Goal: Information Seeking & Learning: Learn about a topic

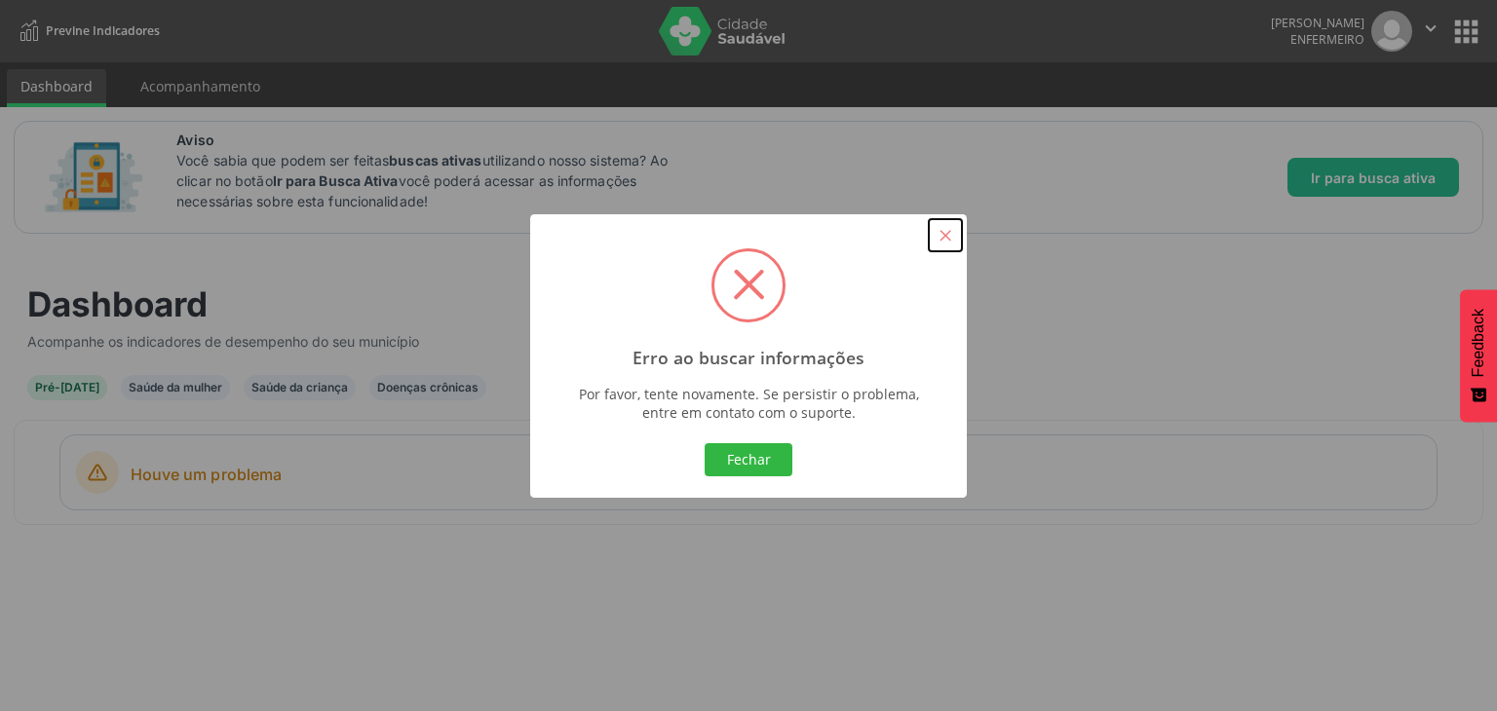
click at [951, 235] on button "×" at bounding box center [945, 235] width 33 height 33
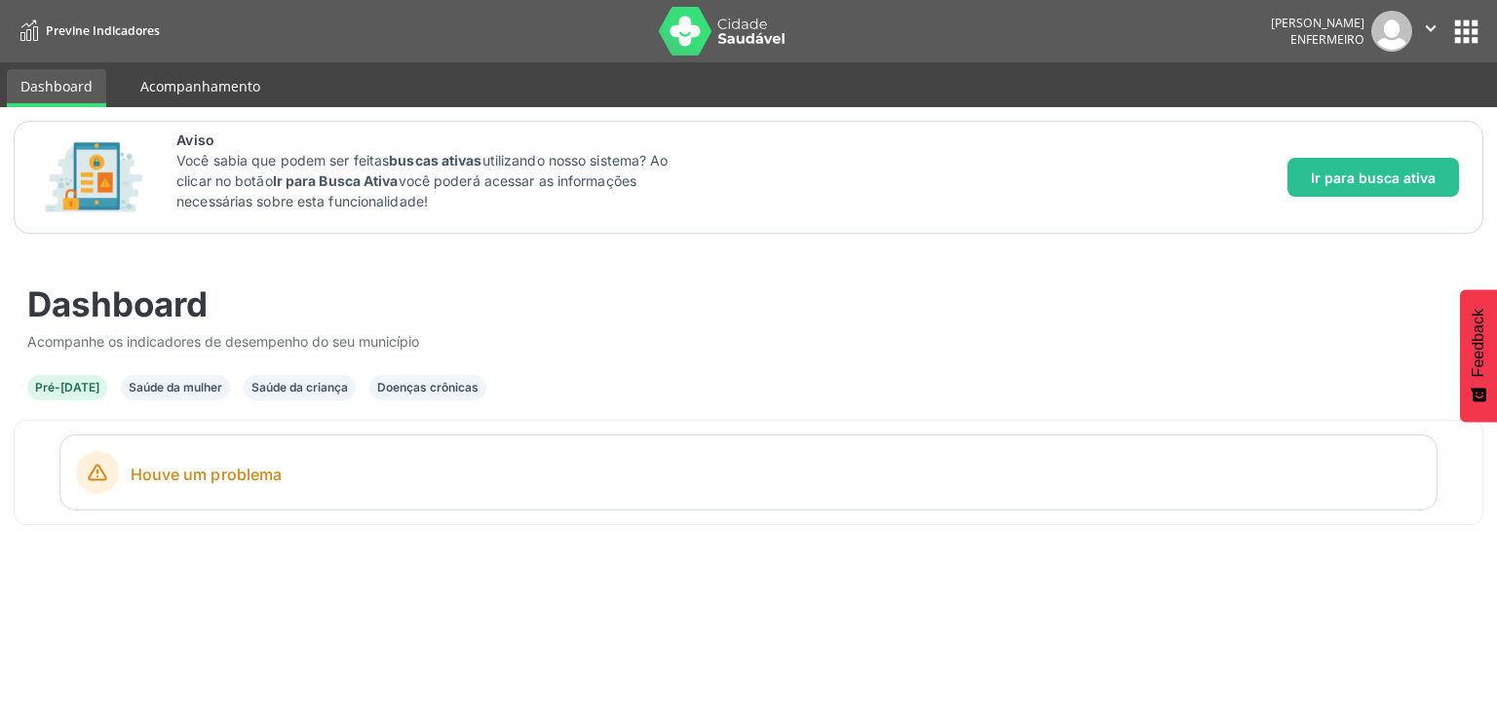
click at [236, 88] on link "Acompanhamento" at bounding box center [200, 86] width 147 height 34
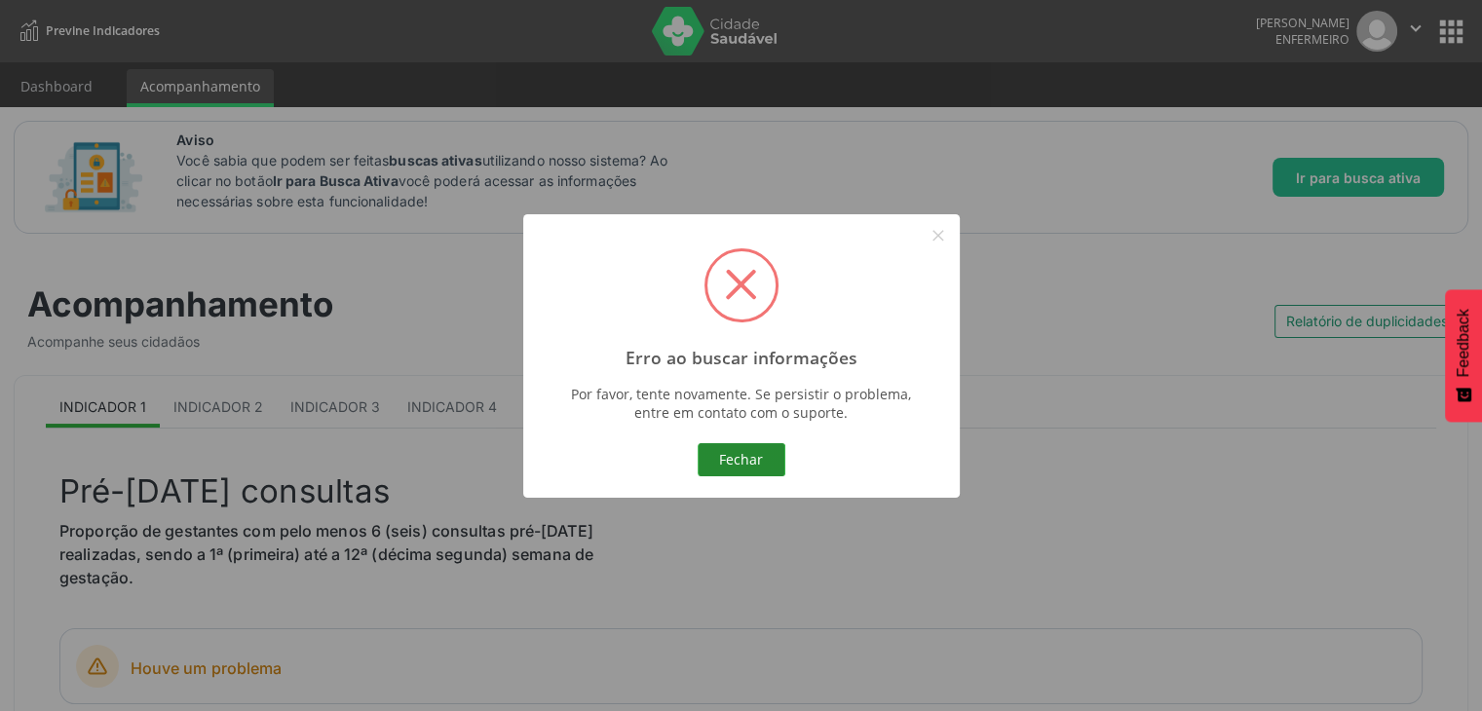
click at [747, 462] on button "Fechar" at bounding box center [742, 459] width 88 height 33
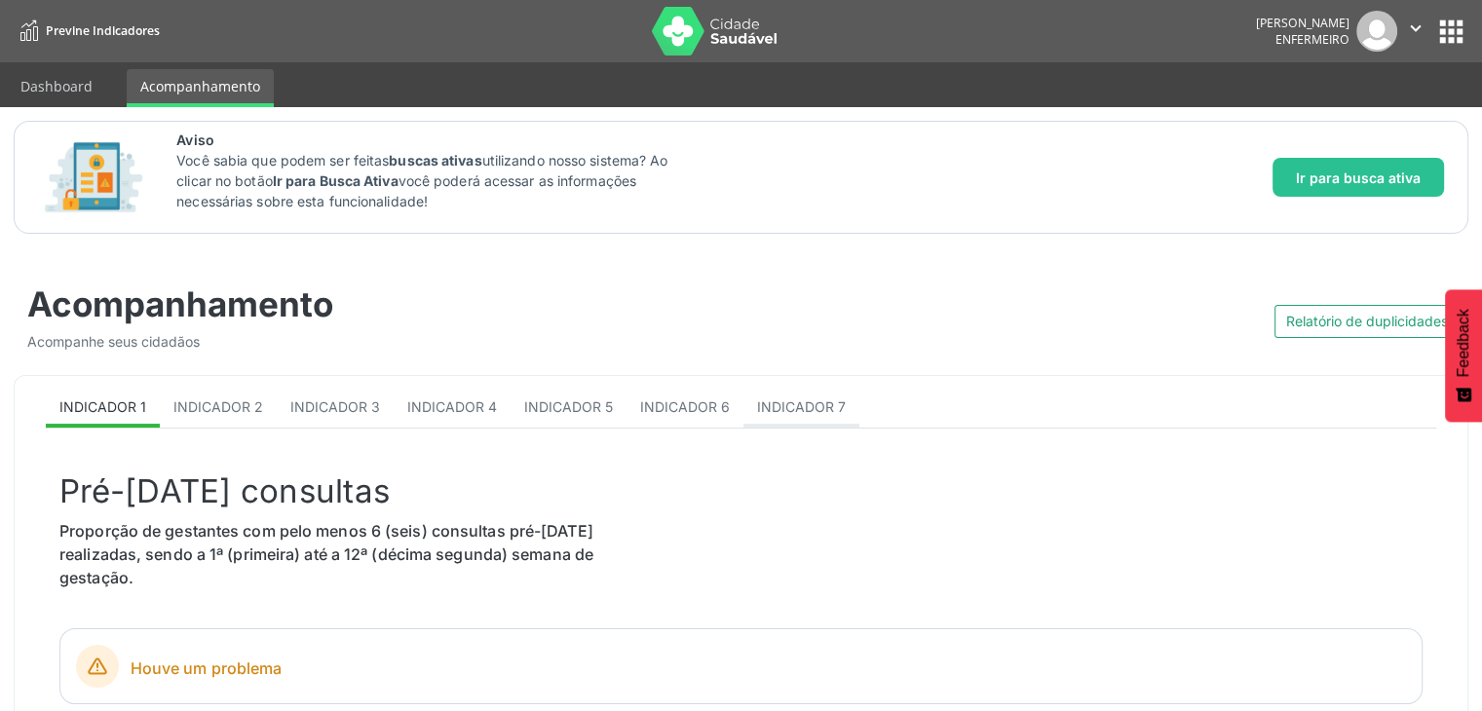
click at [779, 405] on span "Indicador 7" at bounding box center [801, 407] width 89 height 17
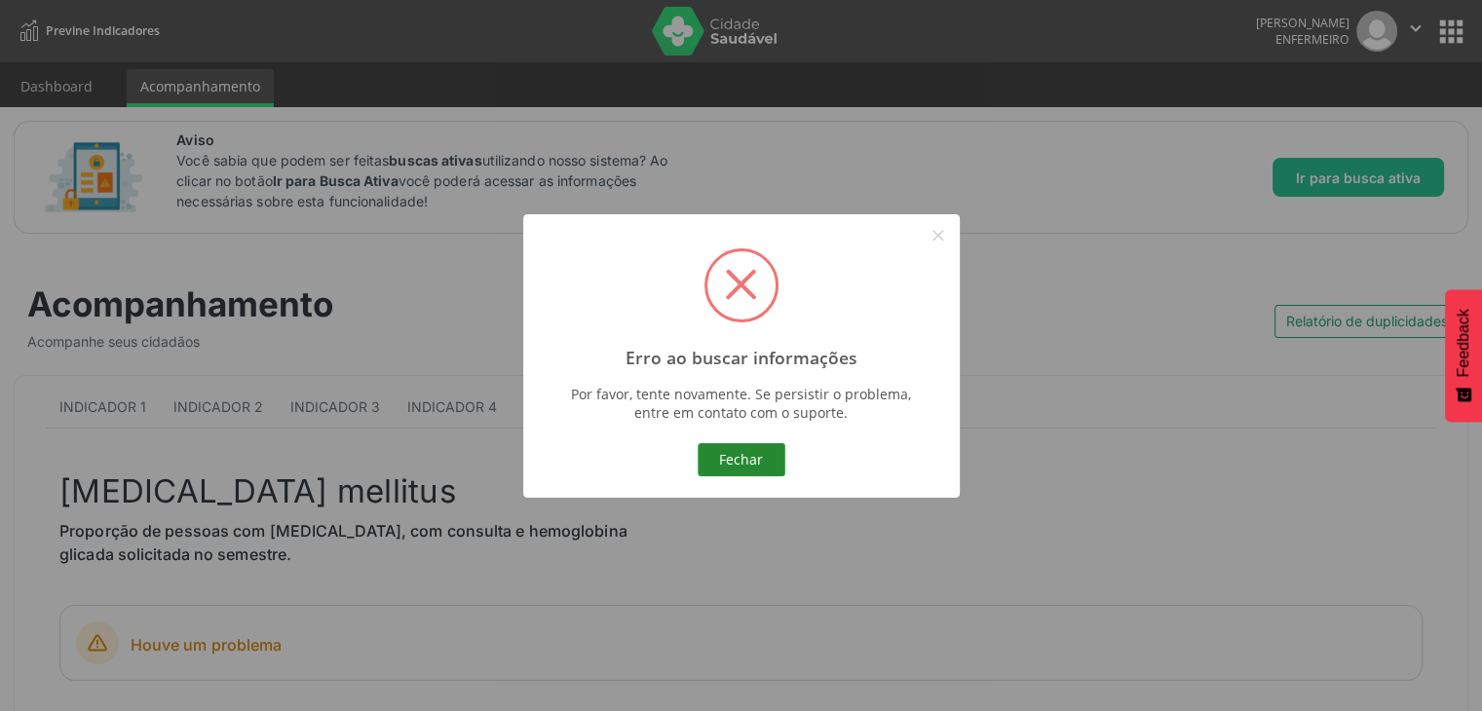
click at [742, 453] on button "Fechar" at bounding box center [742, 459] width 88 height 33
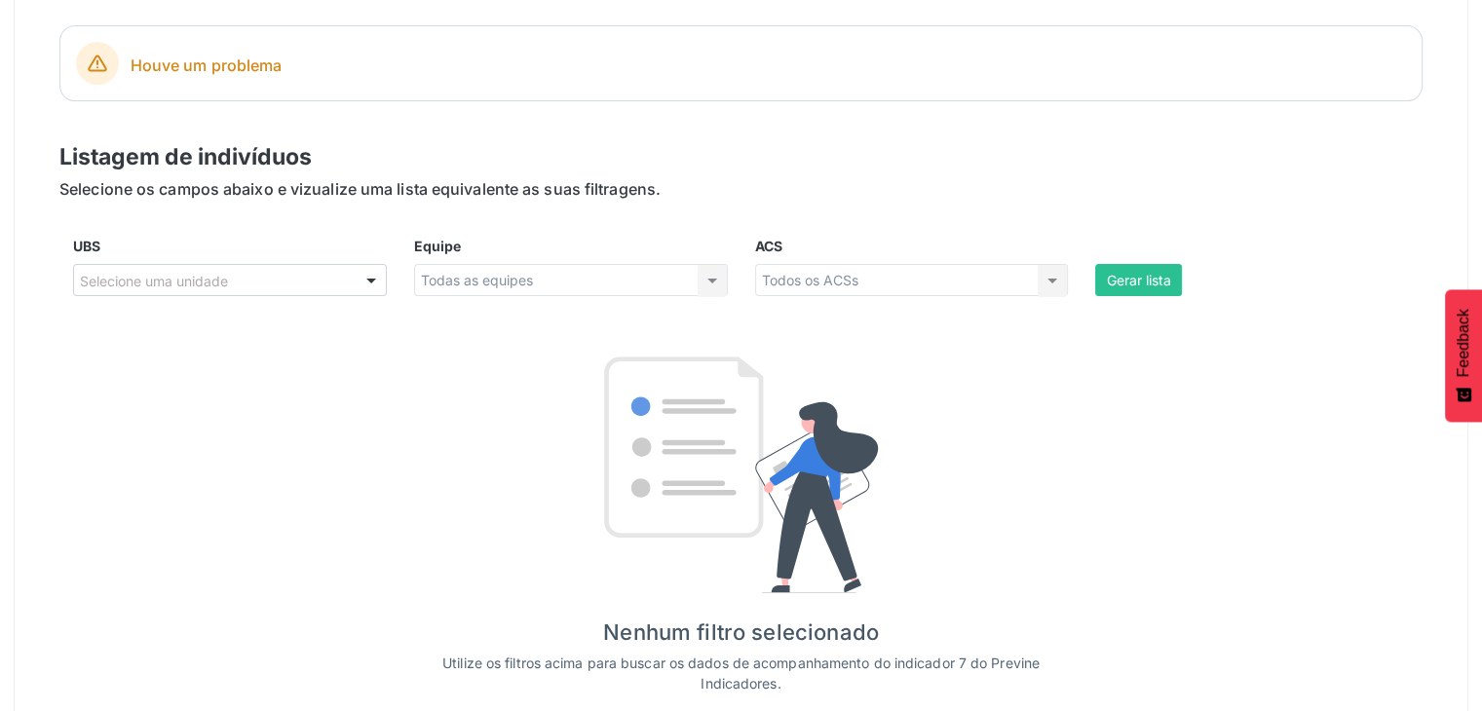
scroll to position [635, 0]
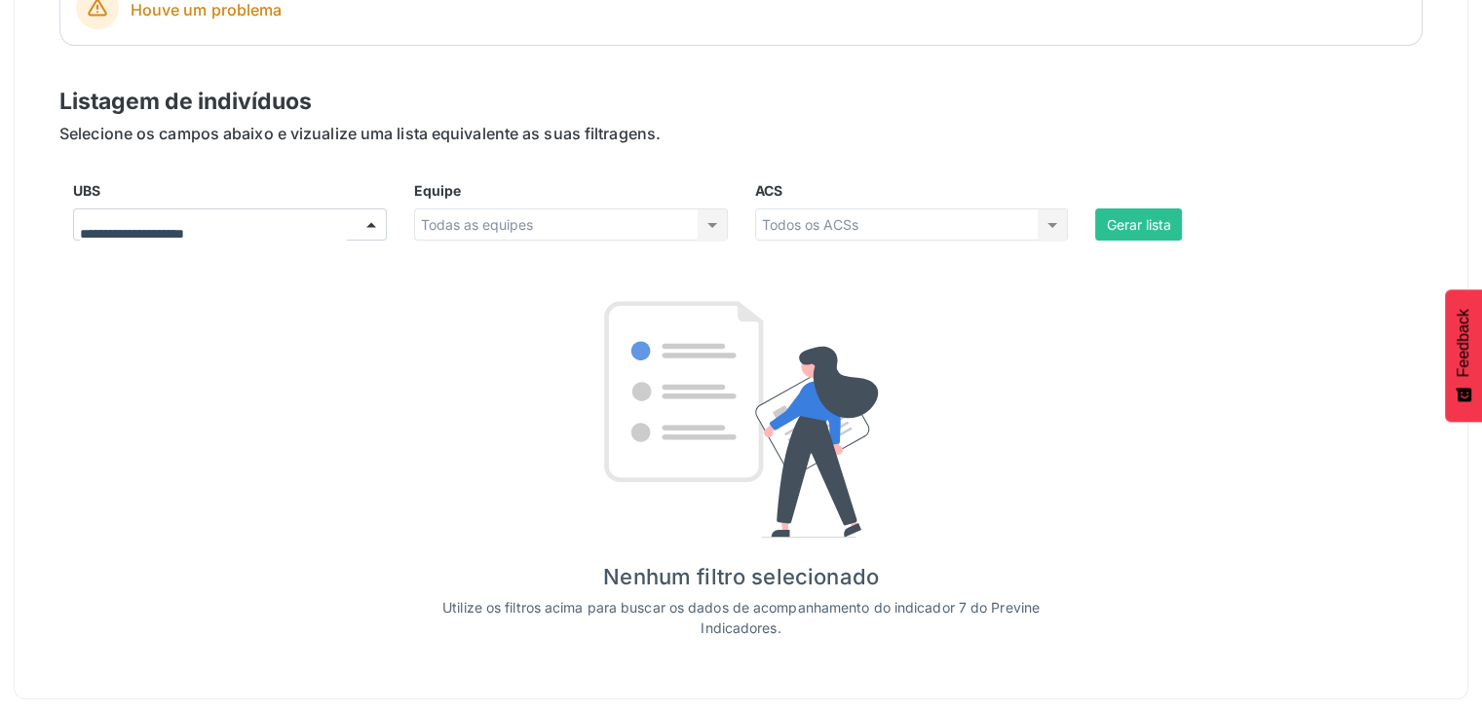
click at [375, 223] on div at bounding box center [371, 226] width 29 height 33
click at [711, 216] on div "Todas as equipes Todas as equipes Nenhum resultado encontrado para: " " Não há …" at bounding box center [571, 225] width 314 height 33
click at [710, 217] on div "Todas as equipes Todas as equipes Nenhum resultado encontrado para: " " Não há …" at bounding box center [571, 225] width 314 height 33
click at [1161, 228] on button "Gerar lista" at bounding box center [1138, 225] width 87 height 33
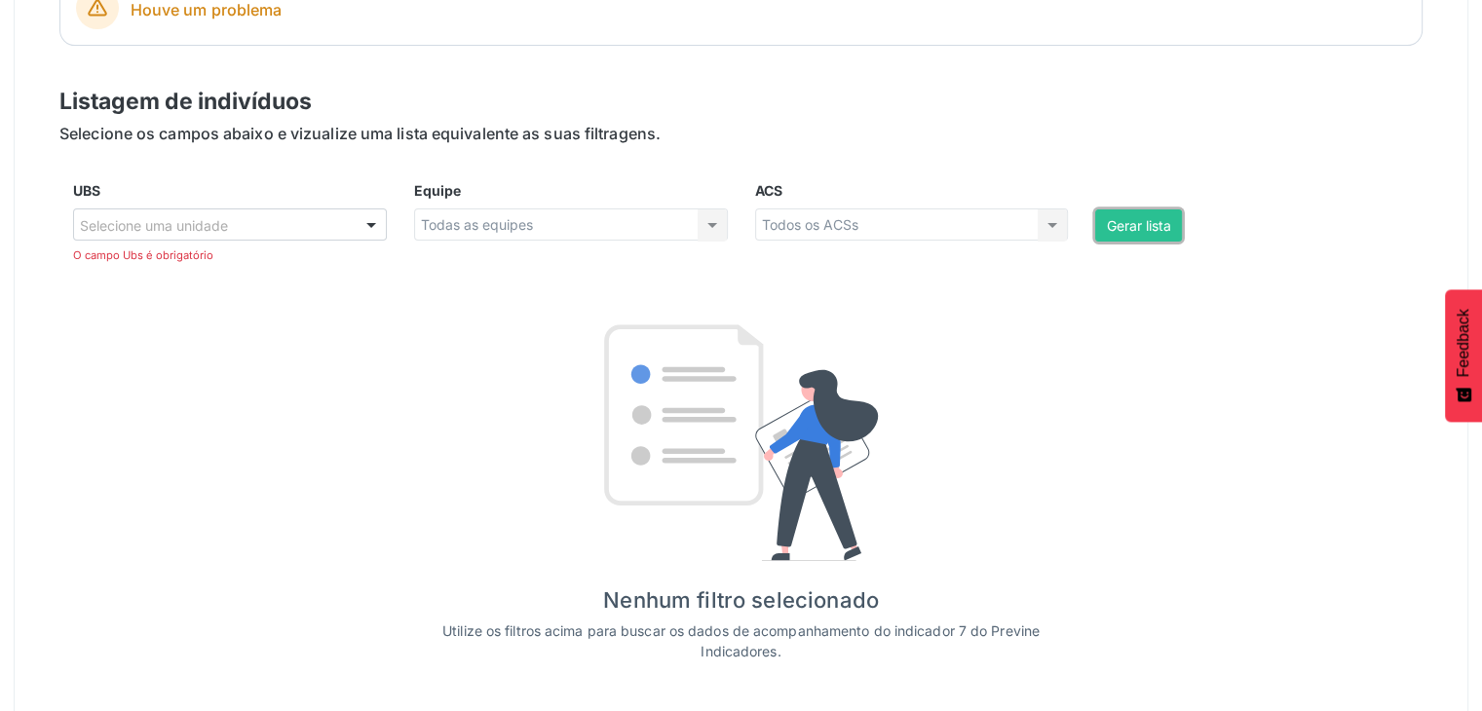
click at [1164, 229] on button "Gerar lista" at bounding box center [1138, 226] width 87 height 33
click at [1166, 231] on button "Gerar lista" at bounding box center [1138, 226] width 87 height 33
click at [370, 211] on div at bounding box center [371, 226] width 29 height 33
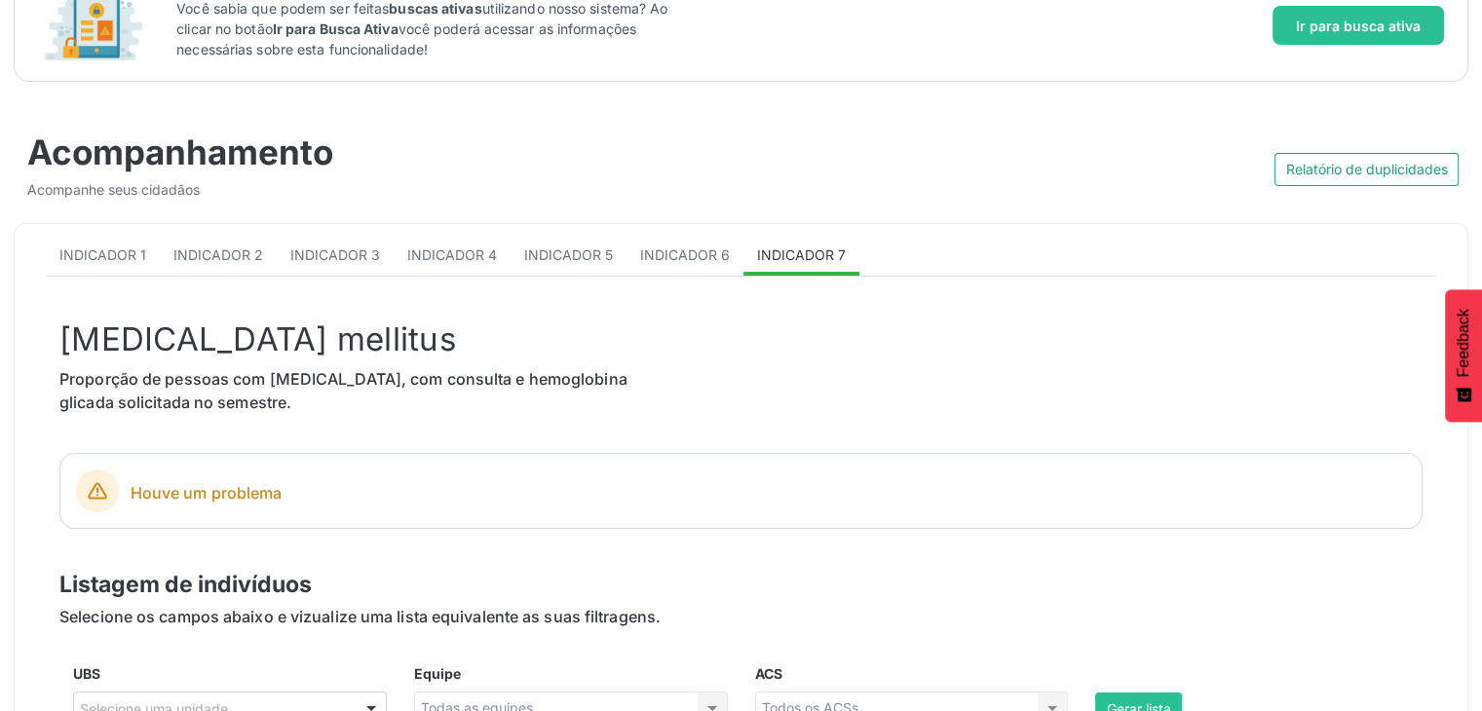
scroll to position [148, 0]
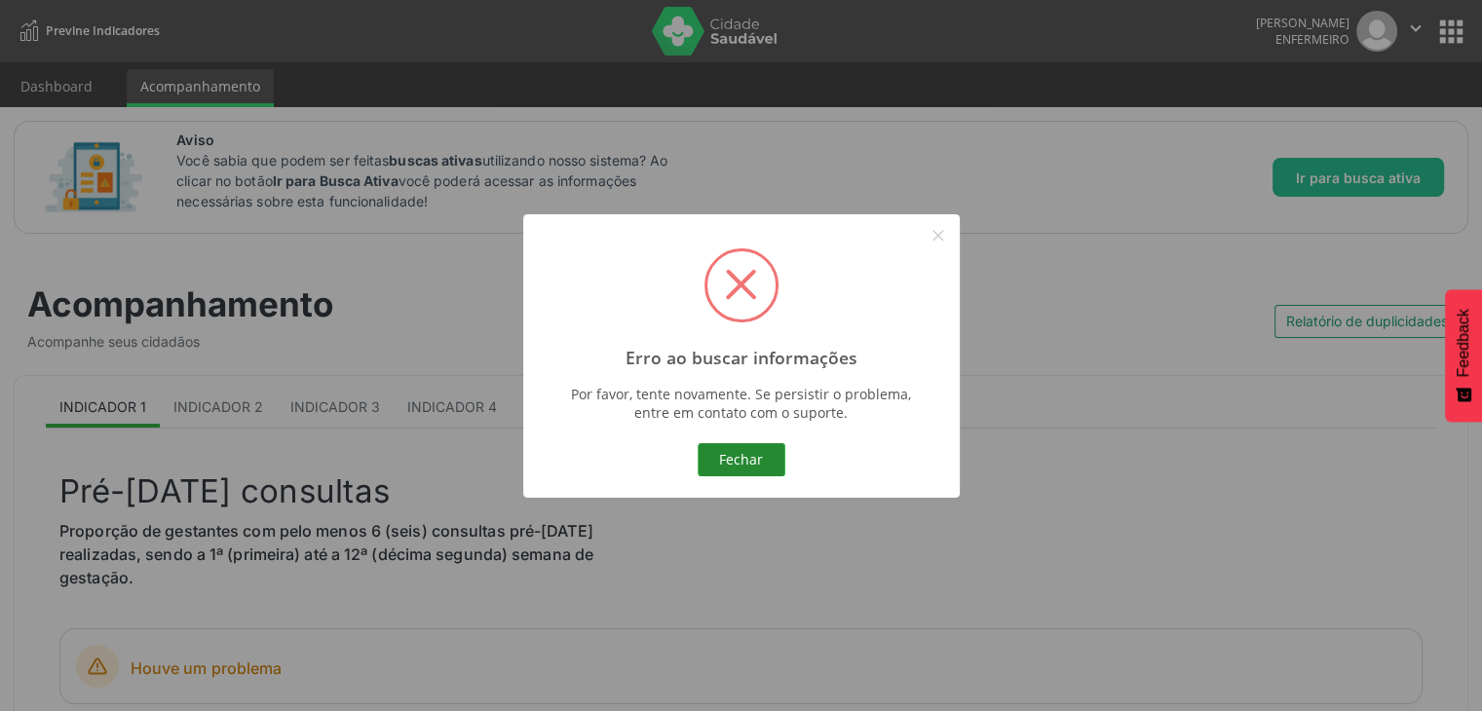
click at [733, 449] on button "Fechar" at bounding box center [742, 459] width 88 height 33
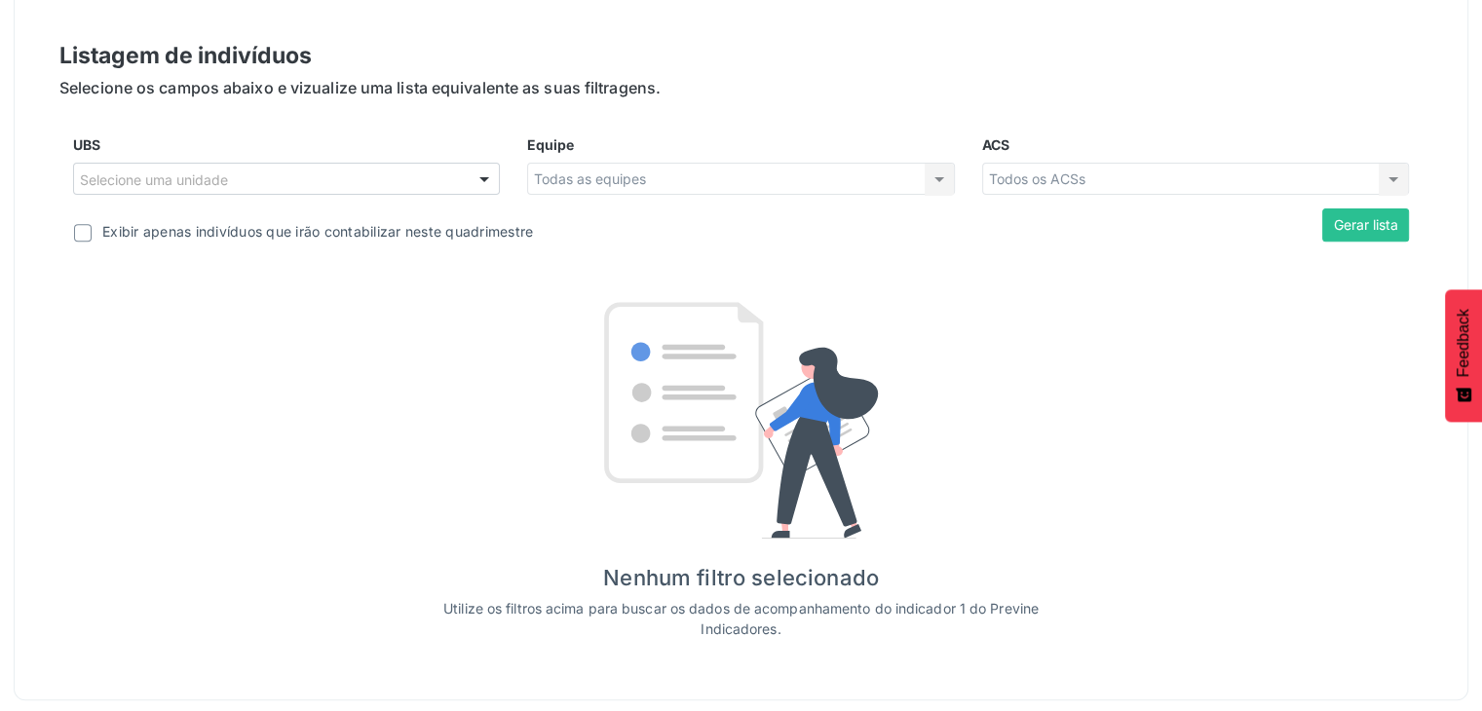
scroll to position [706, 0]
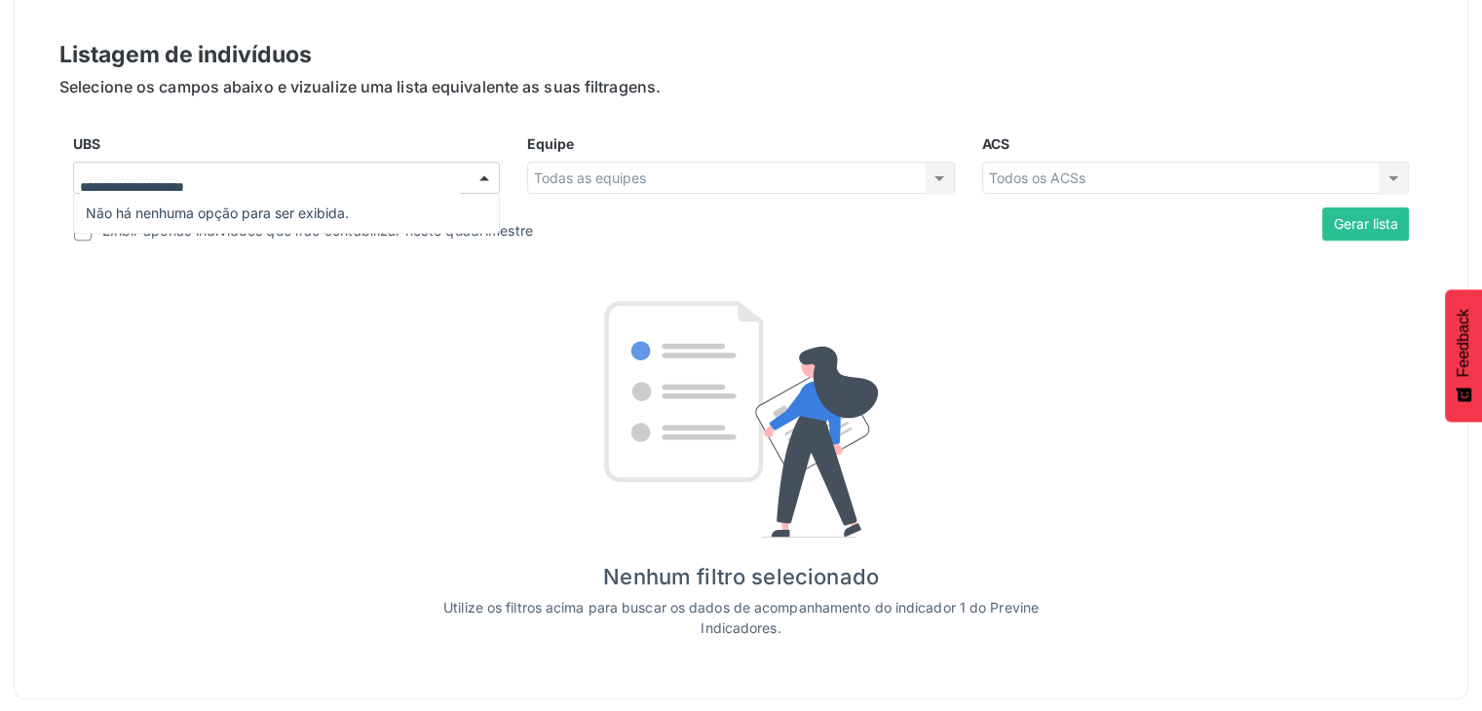
click at [479, 177] on div at bounding box center [484, 179] width 29 height 33
click at [1097, 293] on div "Listagem de indivíduos Selecione os campos abaixo e vizualize uma lista equival…" at bounding box center [740, 338] width 1363 height 600
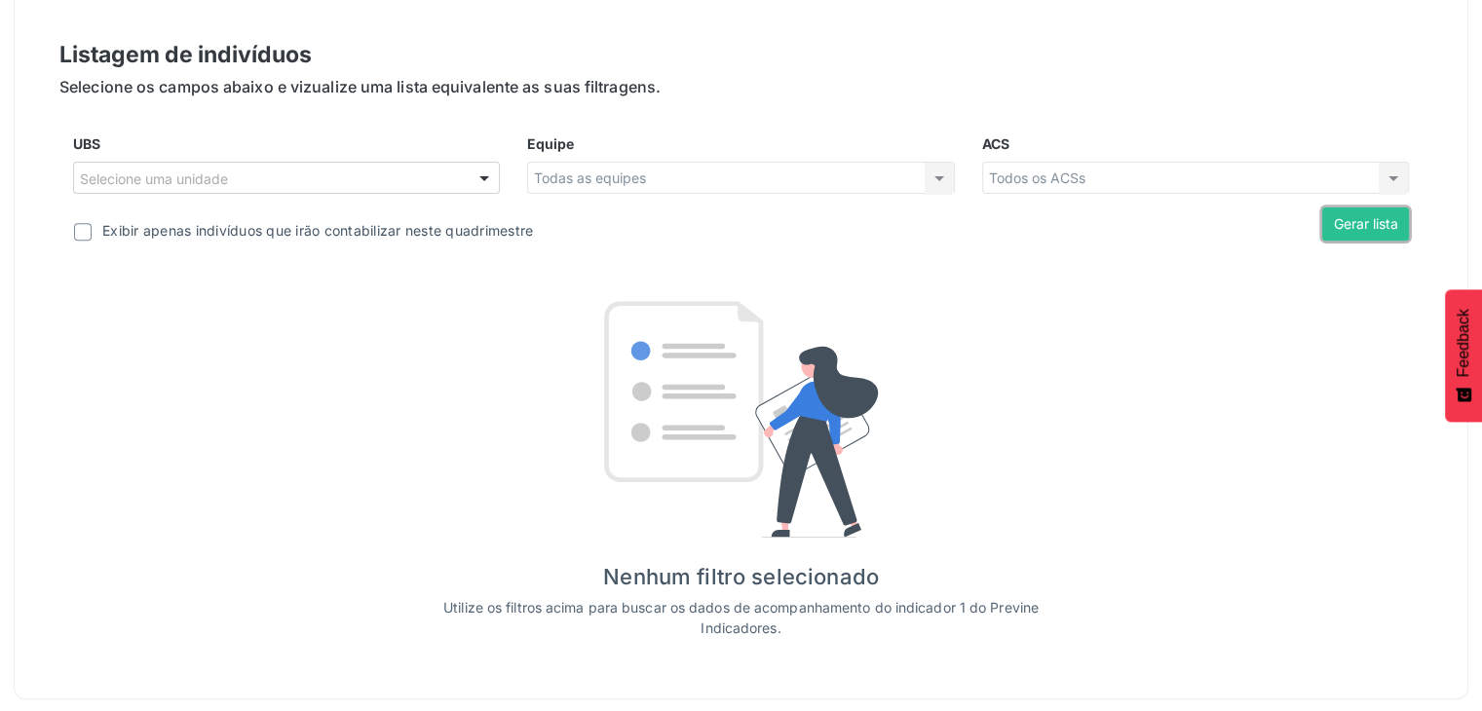
click at [1329, 220] on button "Gerar lista" at bounding box center [1365, 224] width 87 height 33
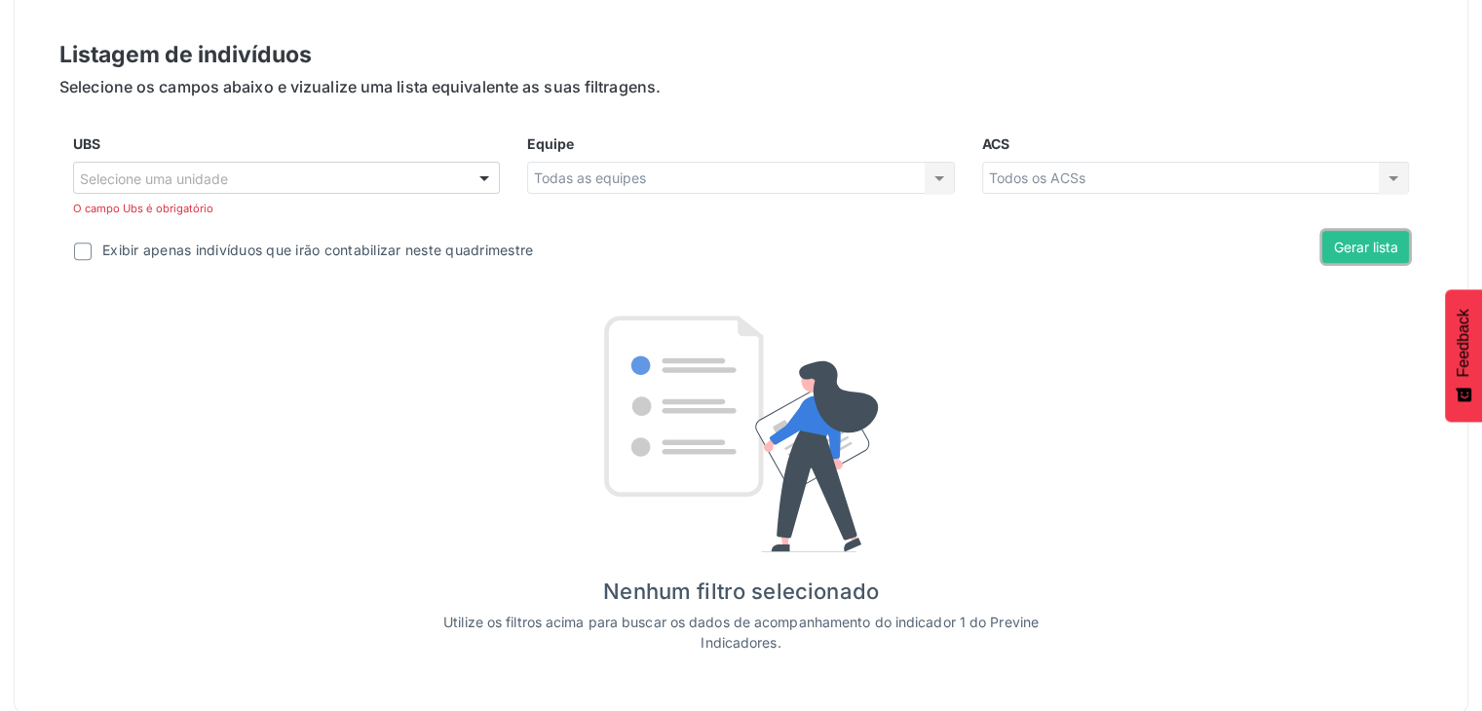
scroll to position [721, 0]
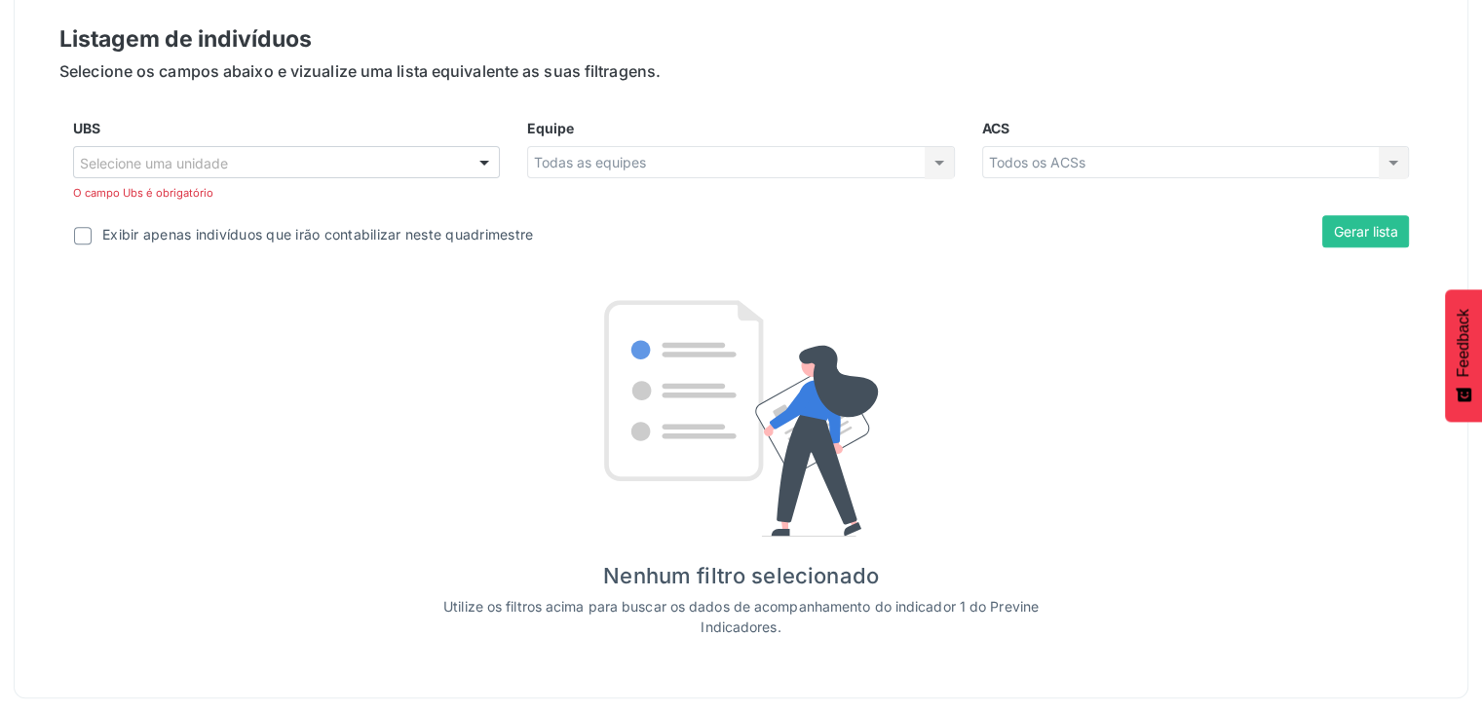
click at [479, 161] on div at bounding box center [484, 163] width 29 height 33
click at [1356, 238] on button "Gerar lista" at bounding box center [1365, 231] width 87 height 33
click at [1369, 227] on button "Gerar lista" at bounding box center [1365, 231] width 87 height 33
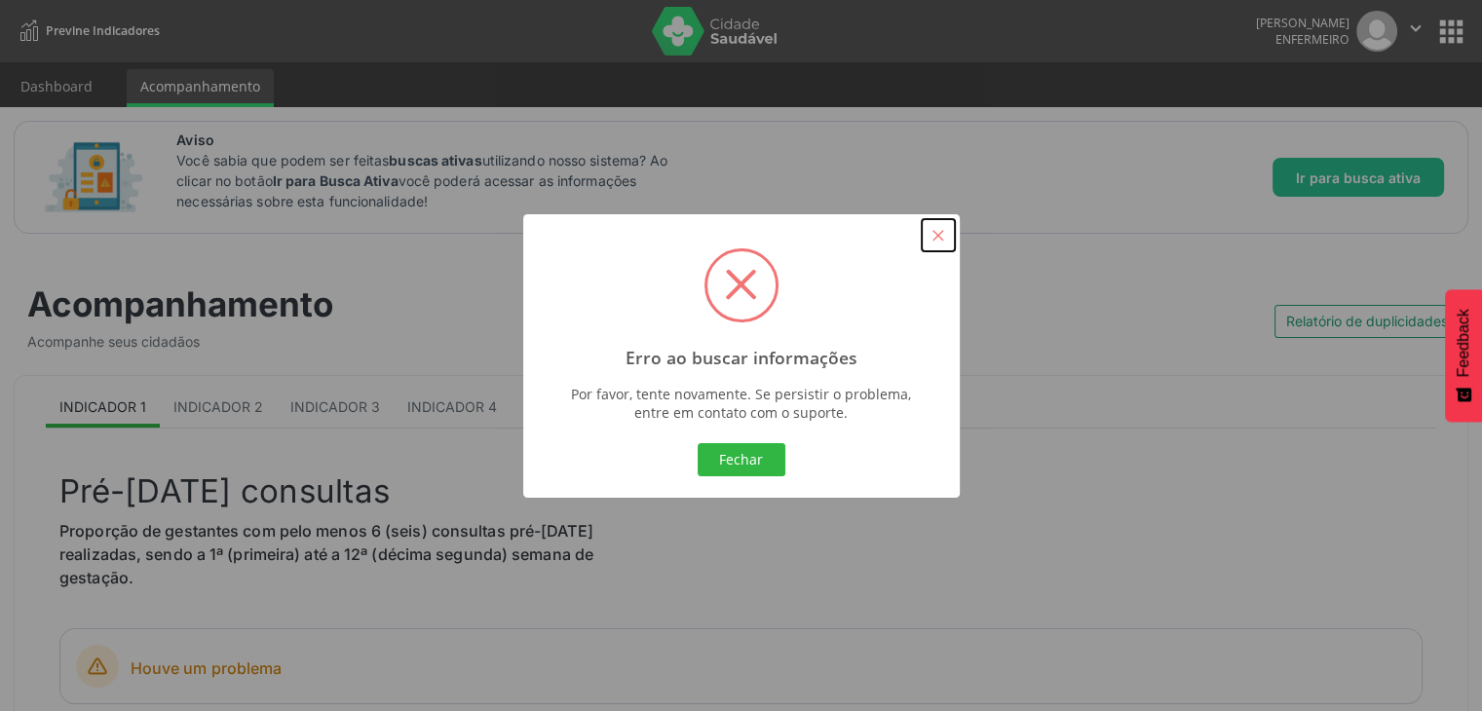
click at [940, 243] on button "×" at bounding box center [938, 235] width 33 height 33
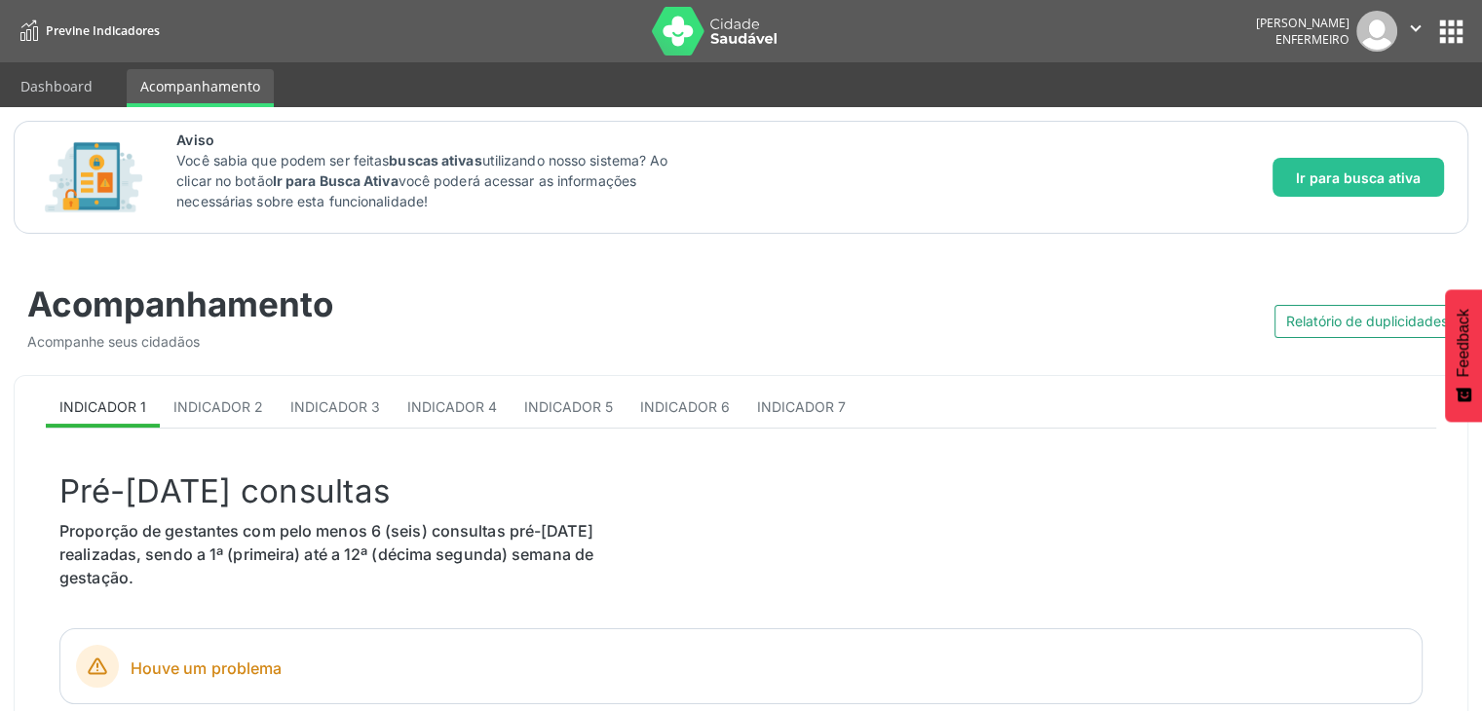
click at [950, 282] on section "Acompanhamento Acompanhe seus cidadãos Relatório de duplicidades" at bounding box center [741, 298] width 1428 height 107
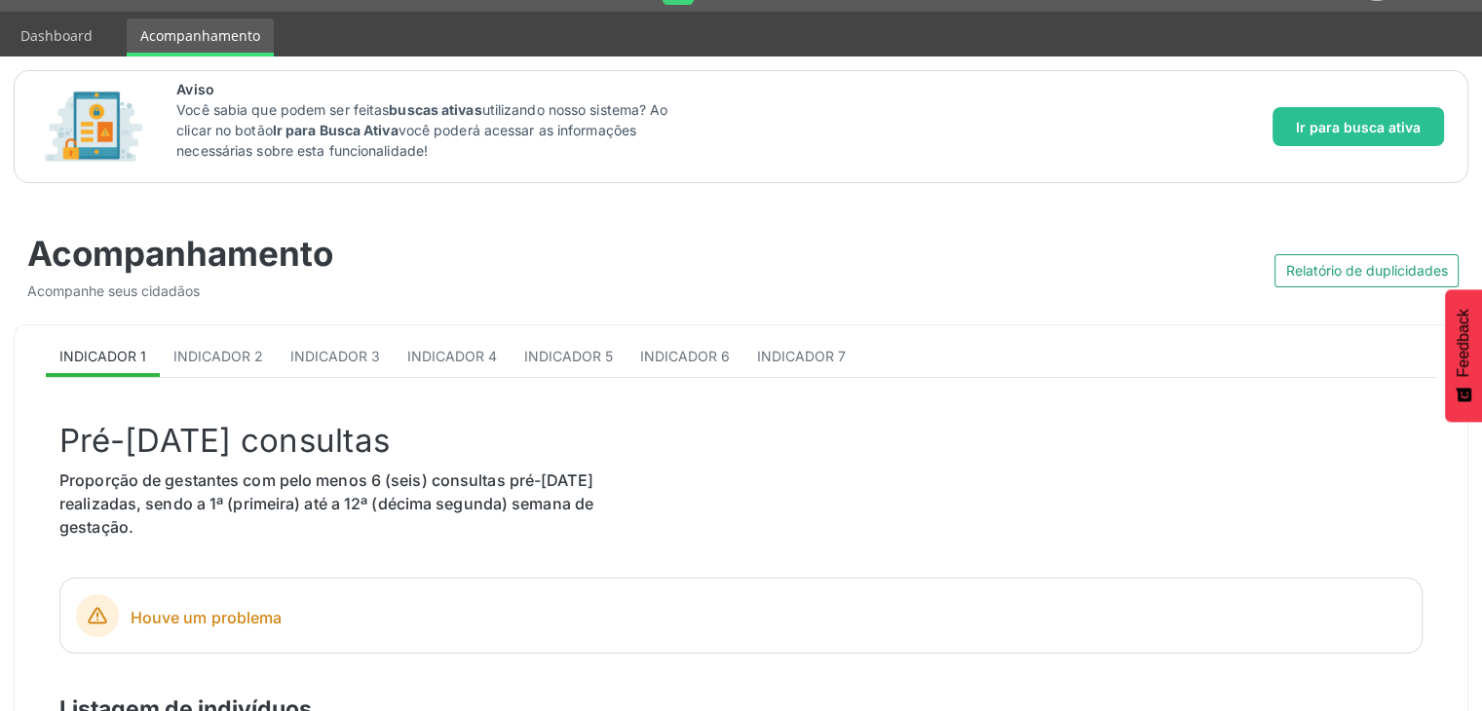
scroll to position [97, 0]
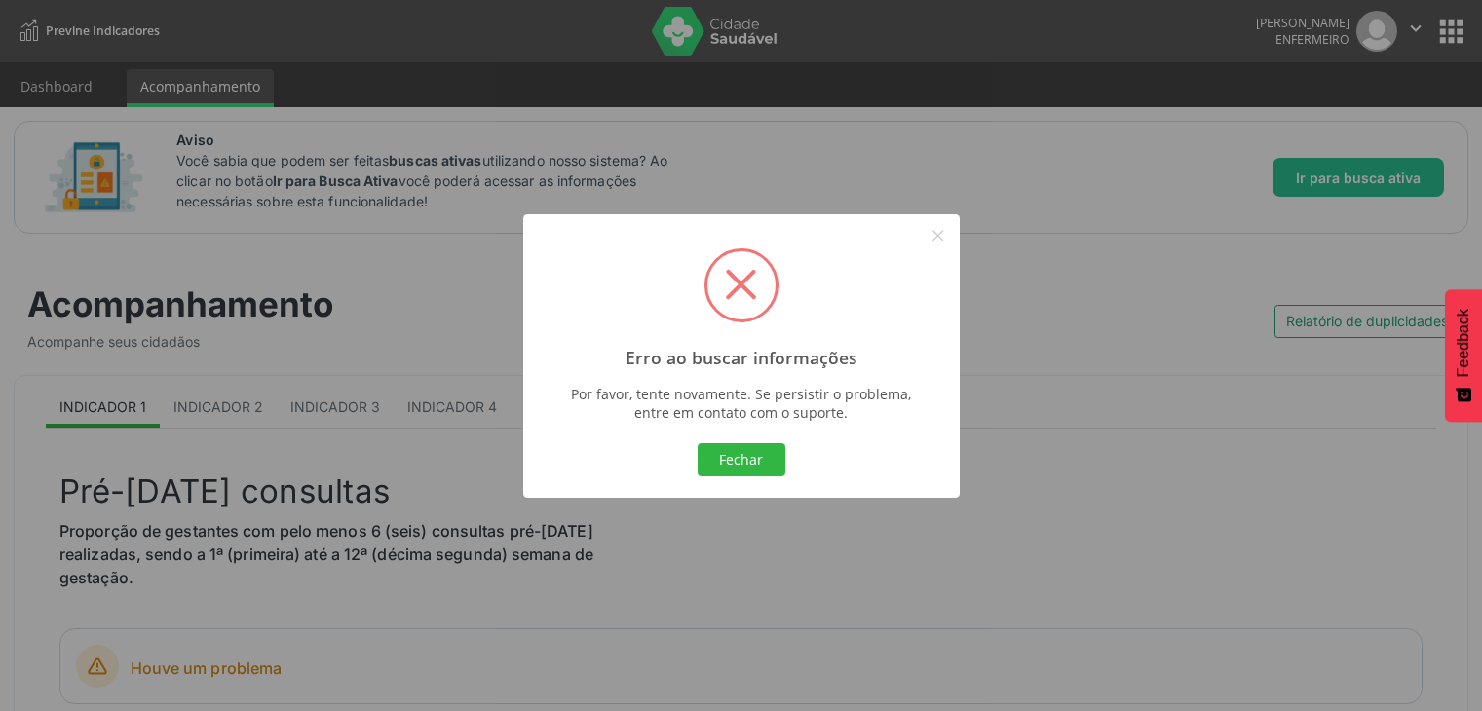
scroll to position [97, 0]
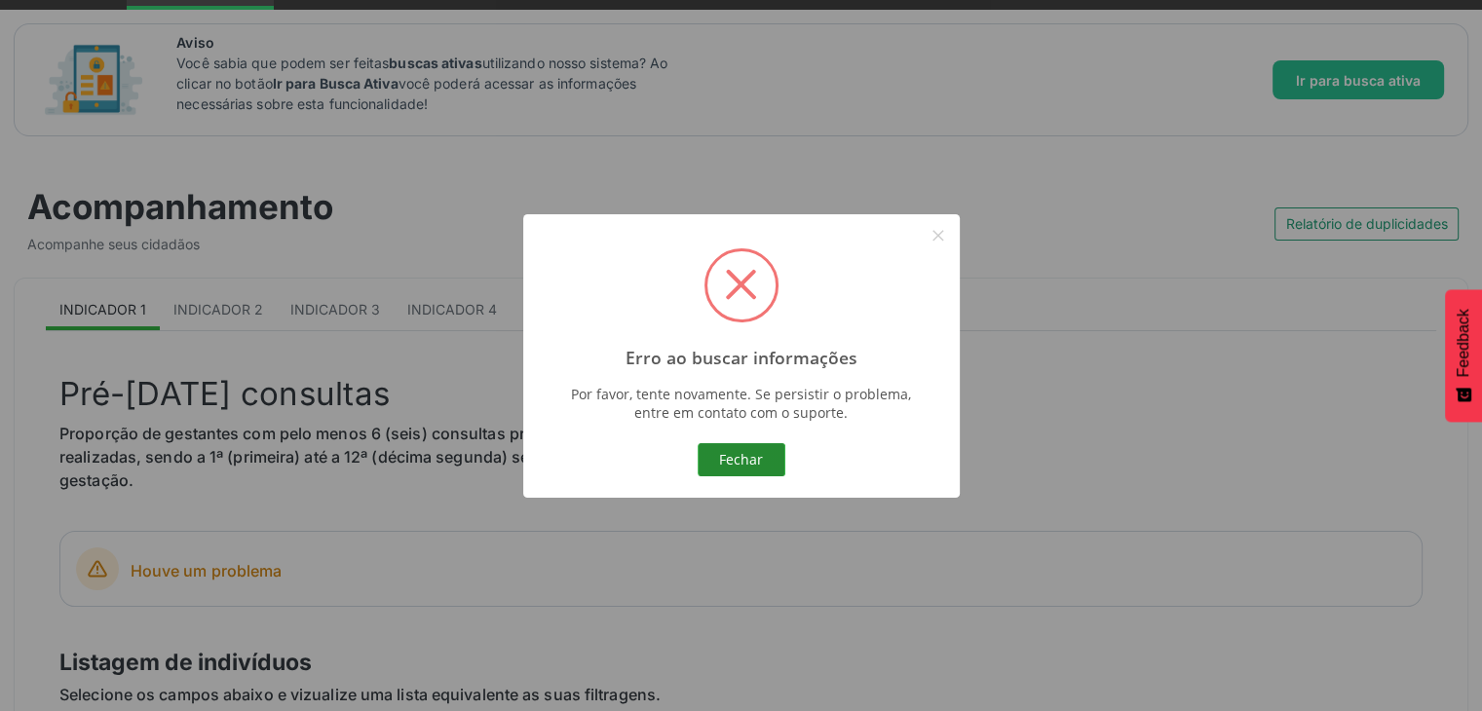
click at [753, 466] on button "Fechar" at bounding box center [742, 459] width 88 height 33
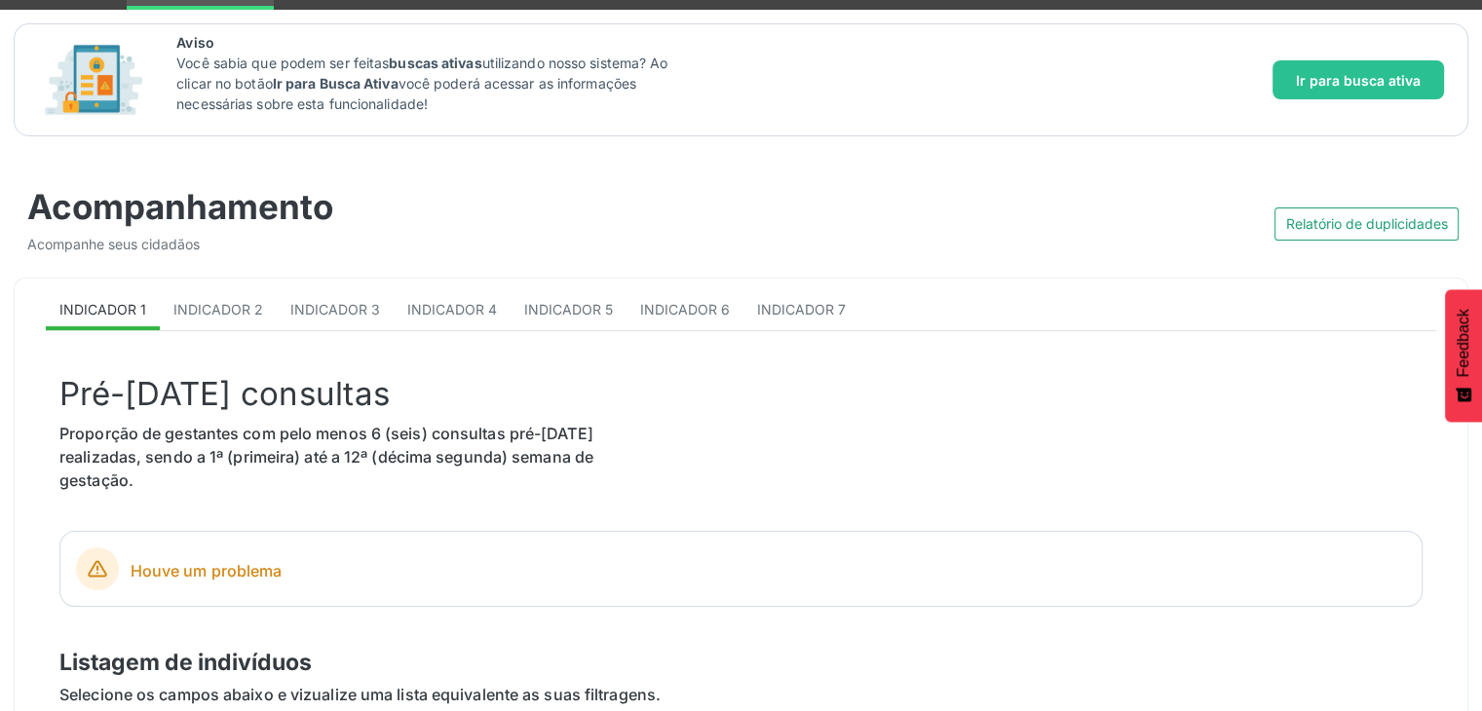
click at [268, 254] on div "Acompanhamento Acompanhe seus cidadãos Relatório de duplicidades" at bounding box center [741, 200] width 1455 height 128
click at [788, 301] on span "Indicador 7" at bounding box center [801, 309] width 89 height 17
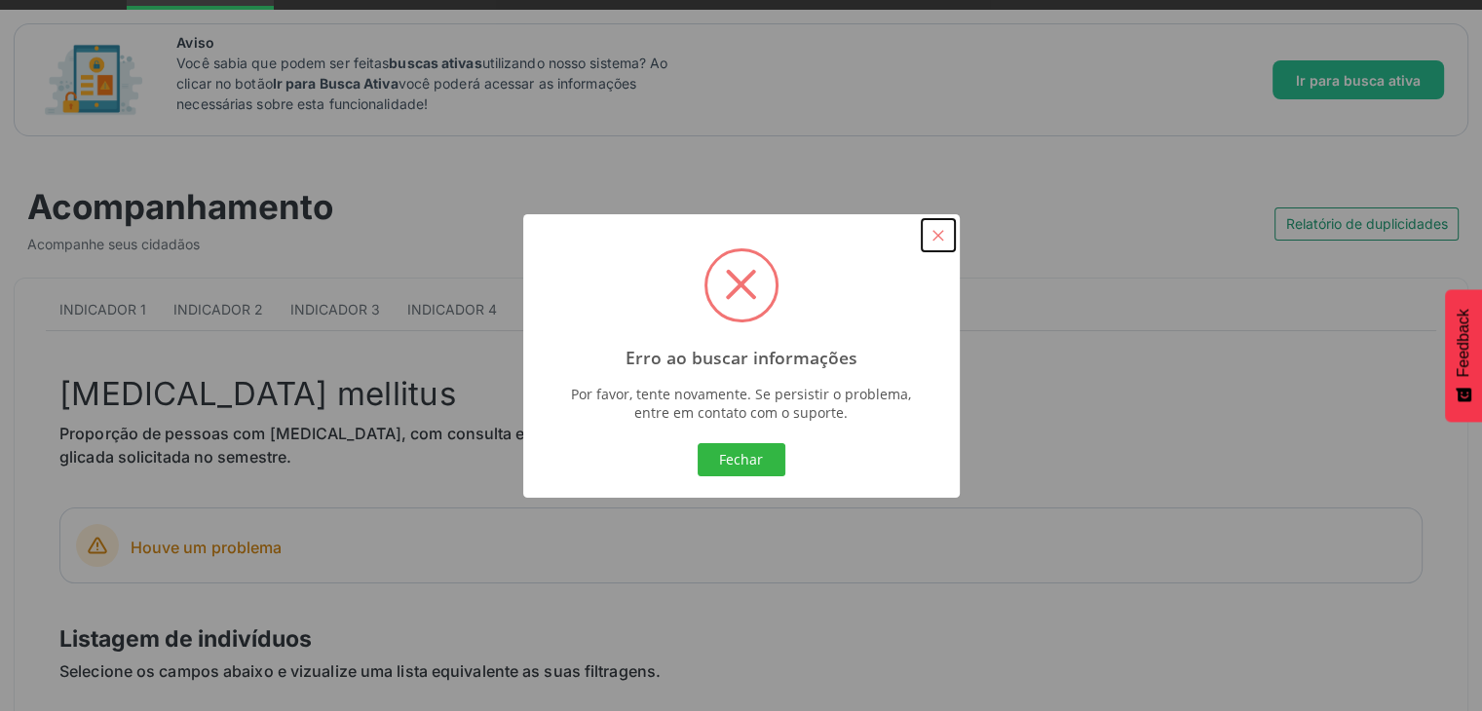
click at [941, 232] on button "×" at bounding box center [938, 235] width 33 height 33
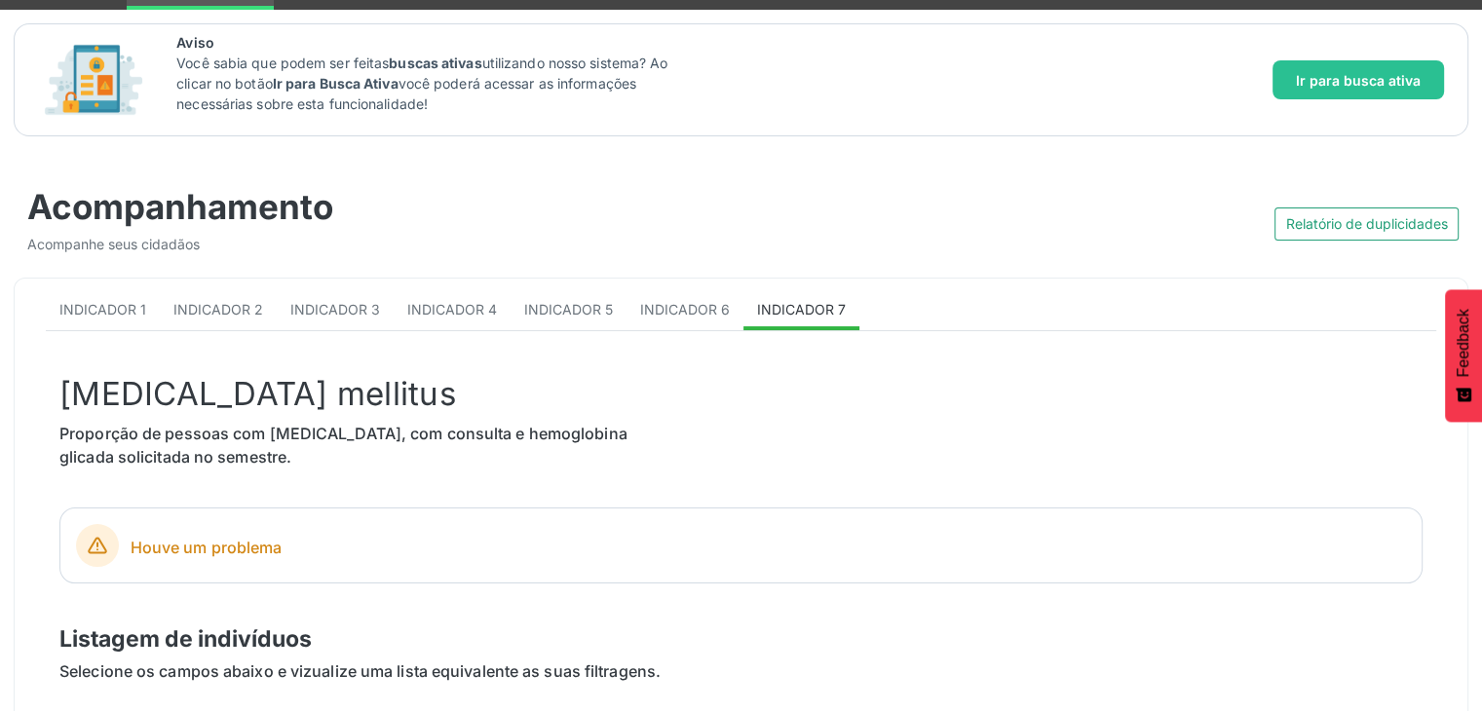
click at [1009, 202] on div "Relatório de duplicidades" at bounding box center [1106, 213] width 728 height 55
